Goal: Navigation & Orientation: Find specific page/section

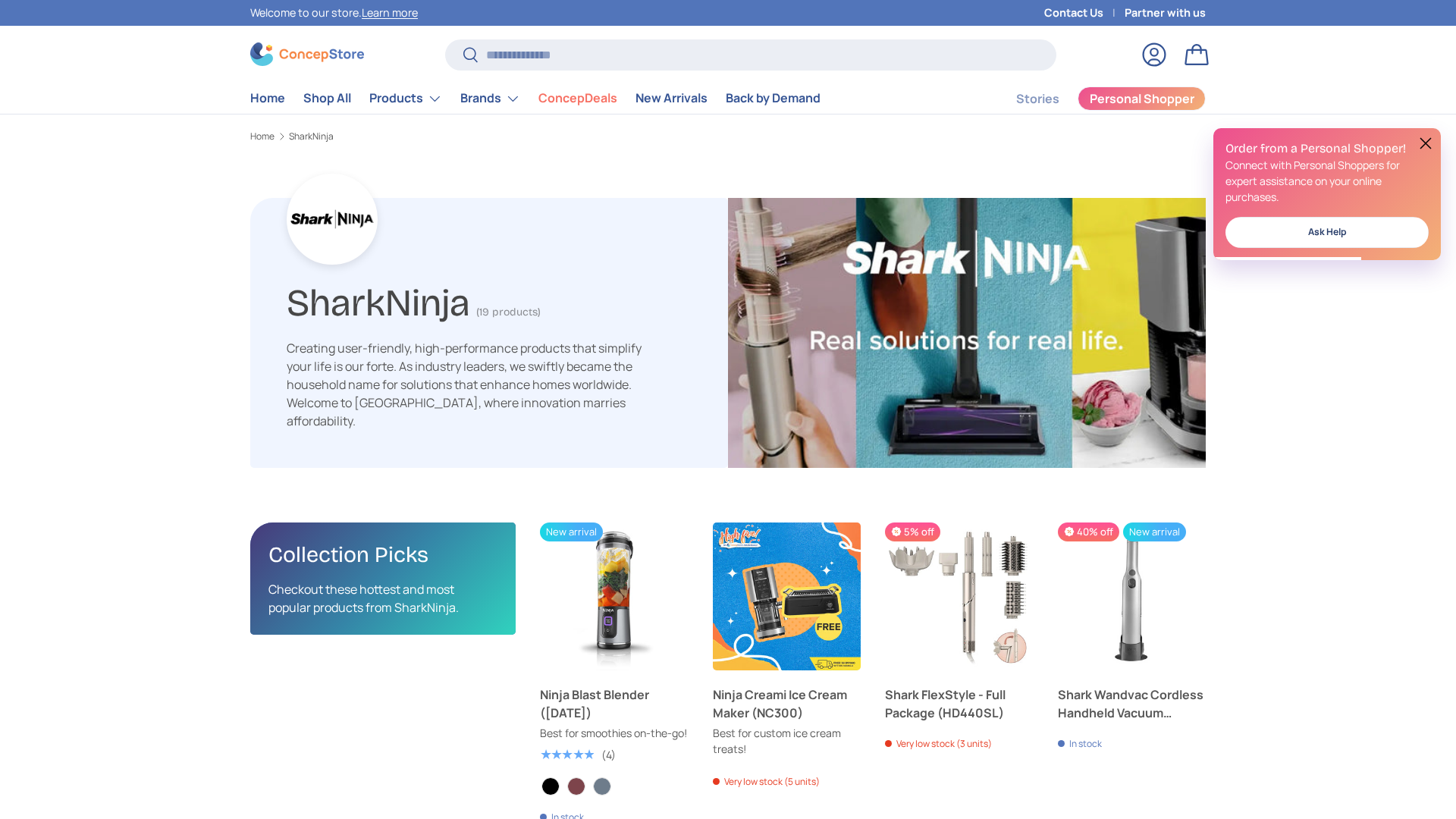
scroll to position [2417, 4943]
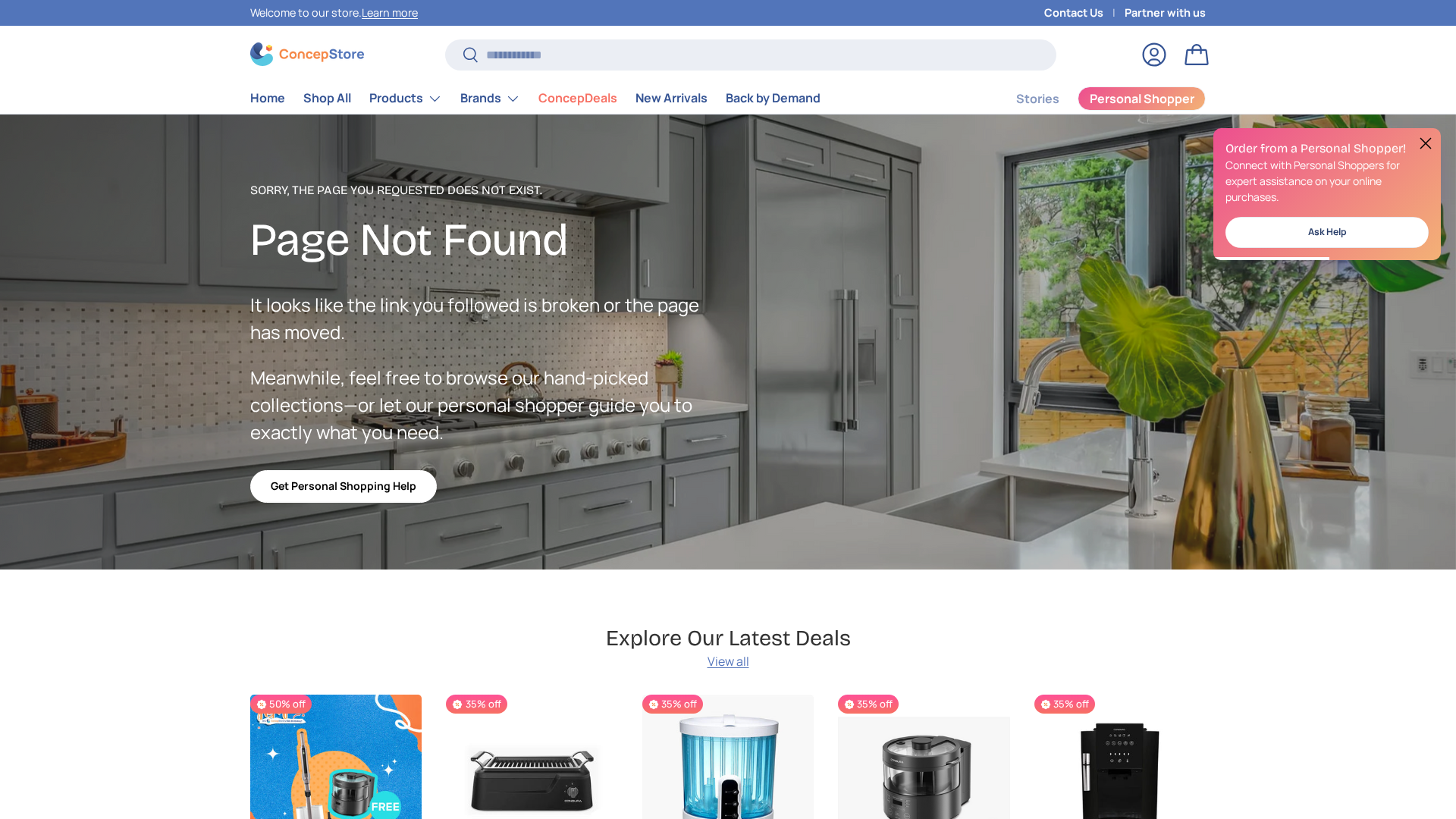
scroll to position [2707, 6198]
